Goal: Check status: Check status

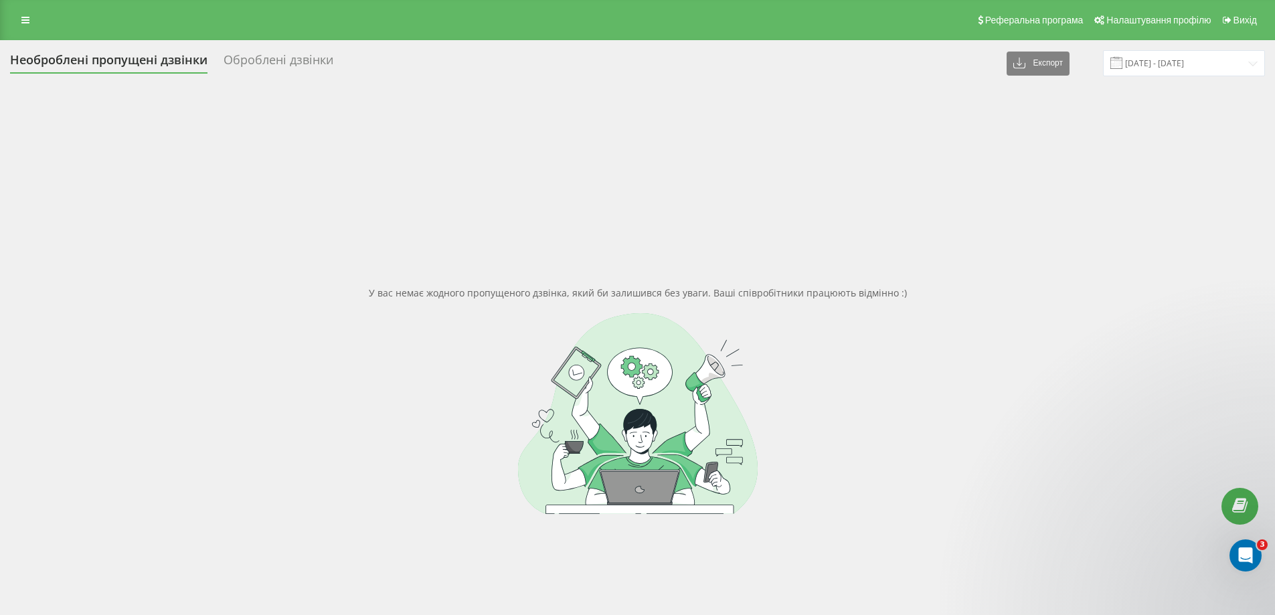
click at [554, 18] on div "Реферальна програма Налаштування профілю Вихід" at bounding box center [637, 20] width 1275 height 40
click at [1164, 67] on input "[DATE] - [DATE]" at bounding box center [1184, 63] width 162 height 26
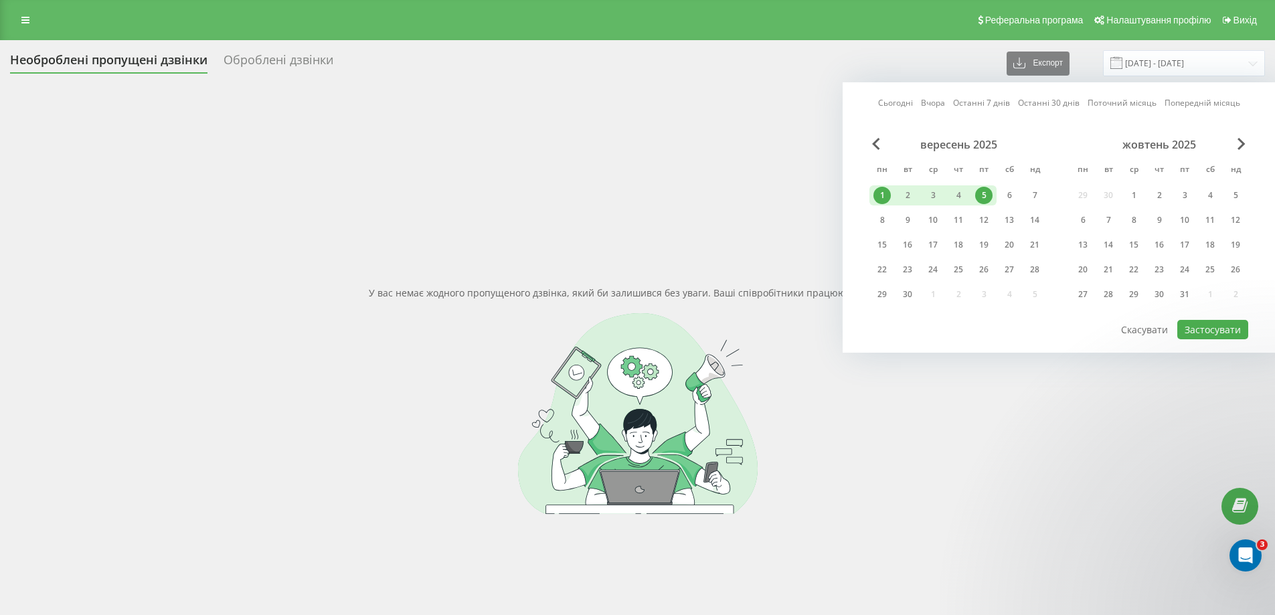
click at [876, 195] on div "1" at bounding box center [882, 195] width 17 height 17
click at [914, 298] on div "30" at bounding box center [907, 294] width 17 height 17
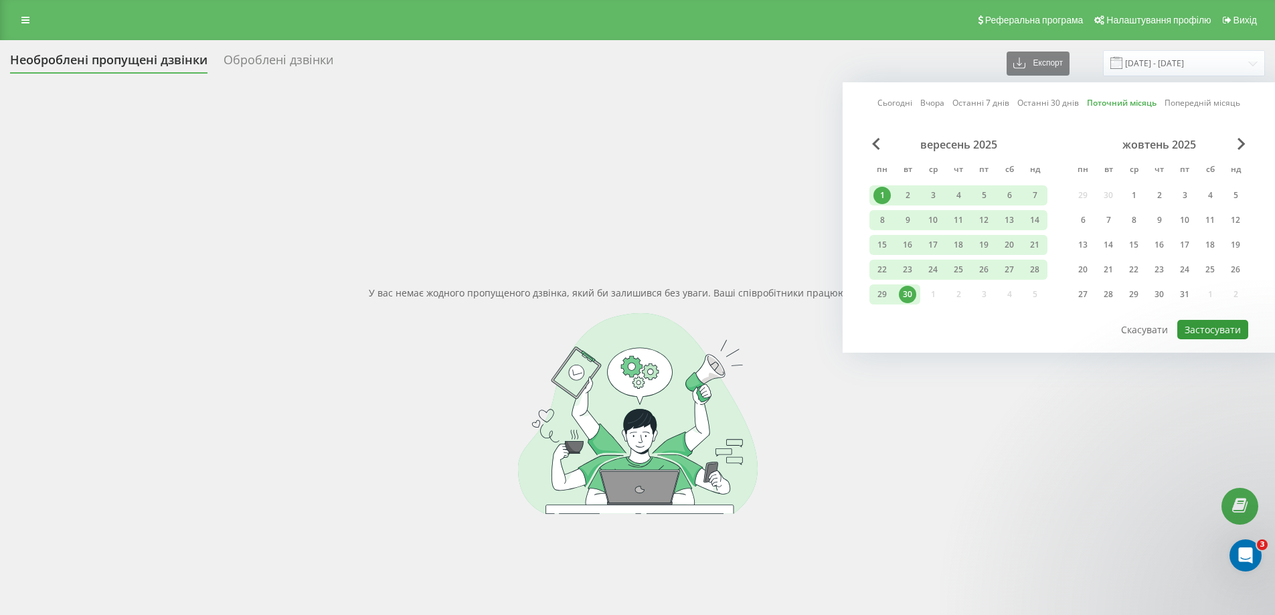
drag, startPoint x: 1222, startPoint y: 327, endPoint x: 1212, endPoint y: 323, distance: 10.8
click at [1223, 328] on button "Застосувати" at bounding box center [1213, 329] width 71 height 19
type input "[DATE] - [DATE]"
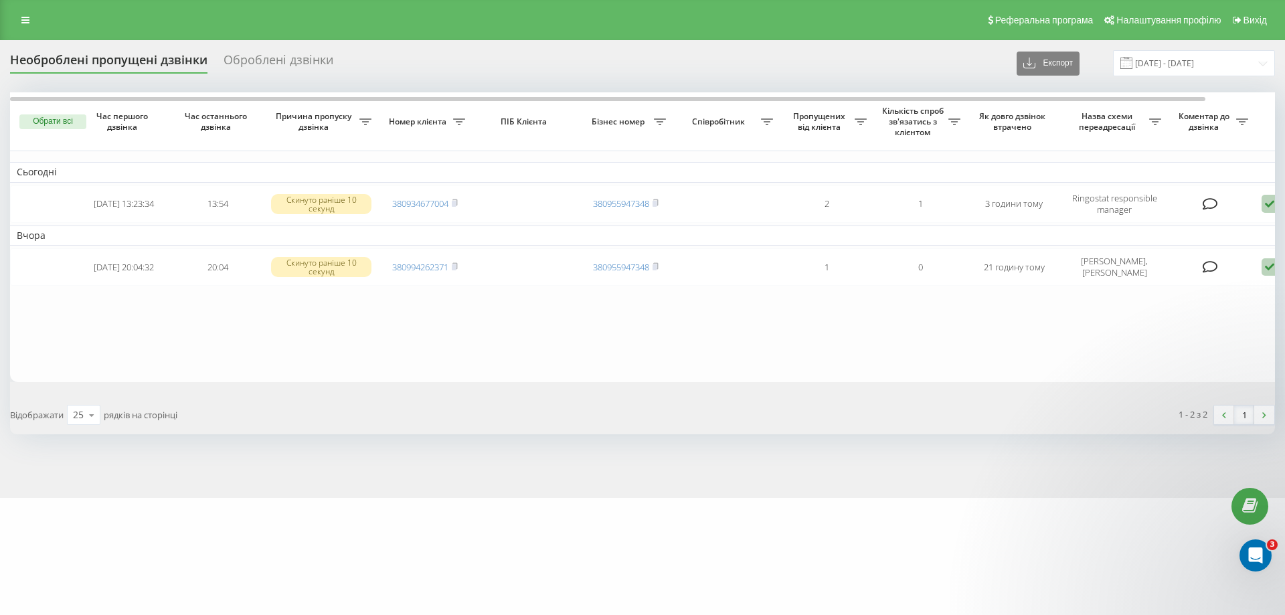
click at [910, 24] on div "Реферальна програма Налаштування профілю Вихід" at bounding box center [642, 20] width 1285 height 40
